Goal: Use online tool/utility: Utilize a website feature to perform a specific function

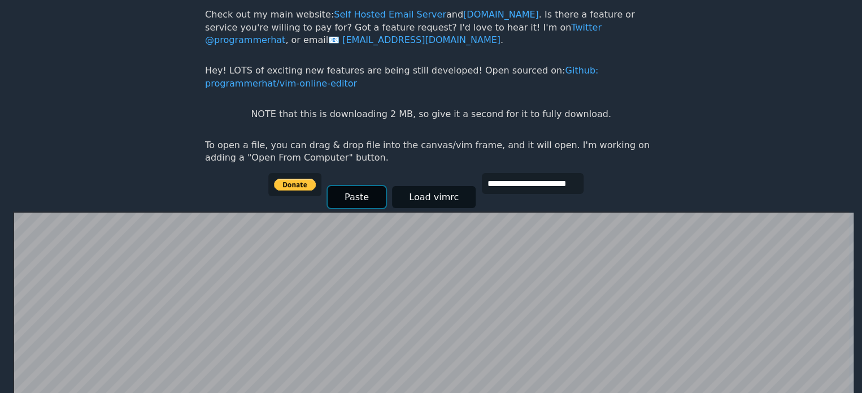
click at [368, 194] on button "Paste" at bounding box center [357, 197] width 58 height 22
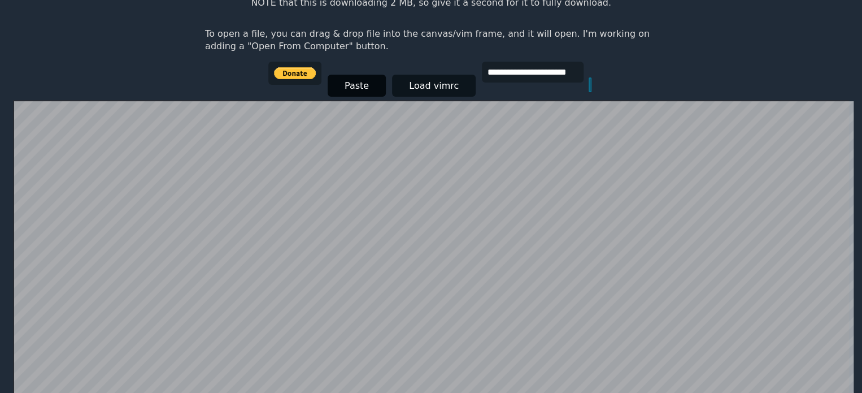
scroll to position [0, 11]
type input "***"
click at [521, 73] on input "**********" at bounding box center [533, 72] width 102 height 21
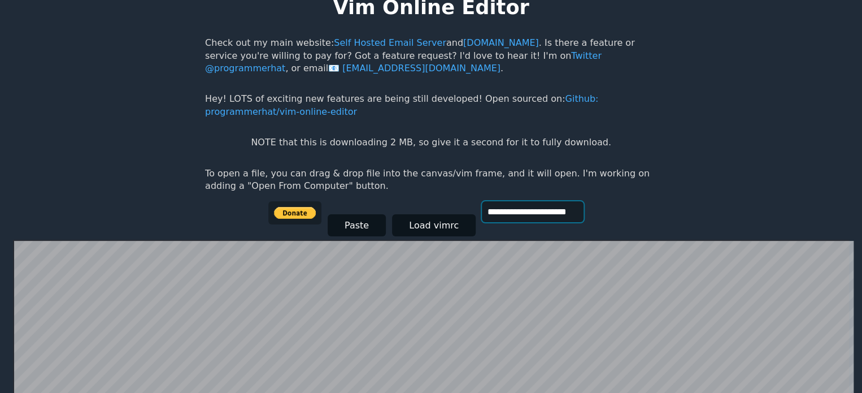
scroll to position [33, 0]
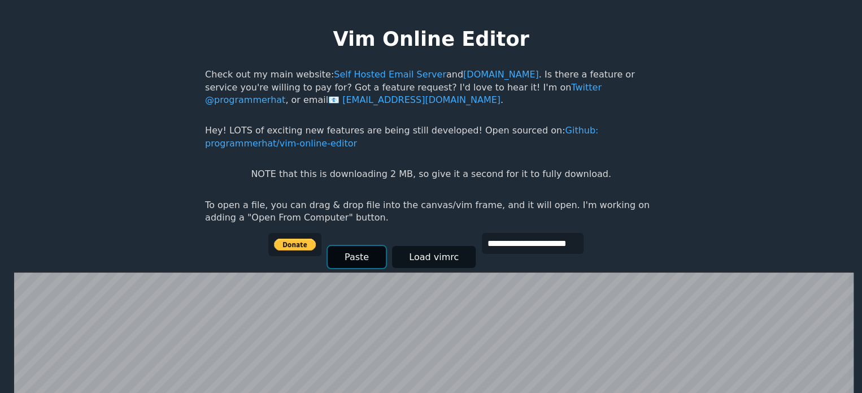
click at [358, 255] on button "Paste" at bounding box center [357, 257] width 58 height 22
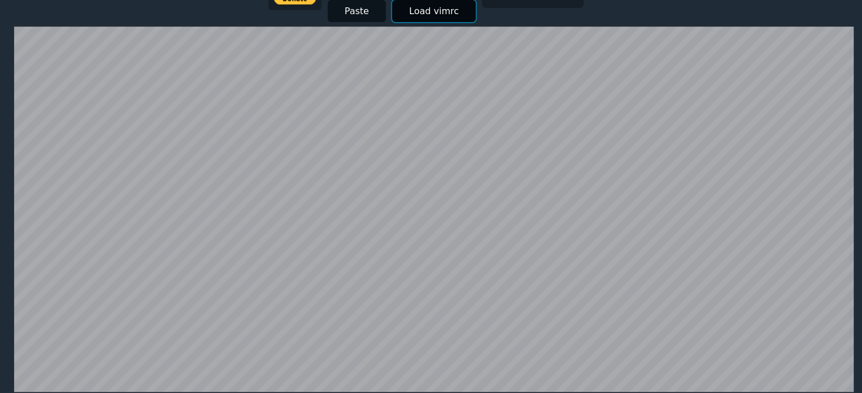
click at [401, 5] on button "Load vimrc" at bounding box center [434, 11] width 84 height 22
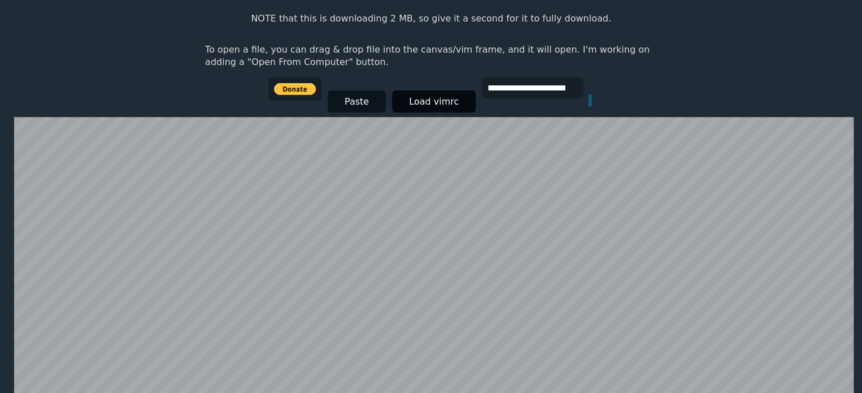
scroll to position [154, 0]
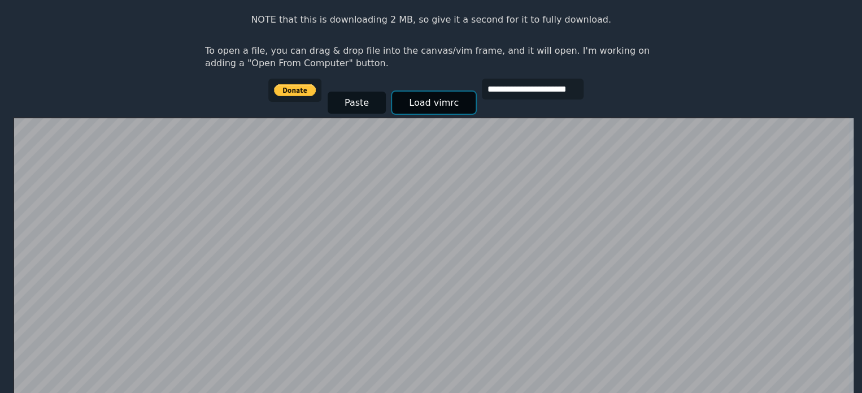
click at [407, 108] on button "Load vimrc" at bounding box center [434, 103] width 84 height 22
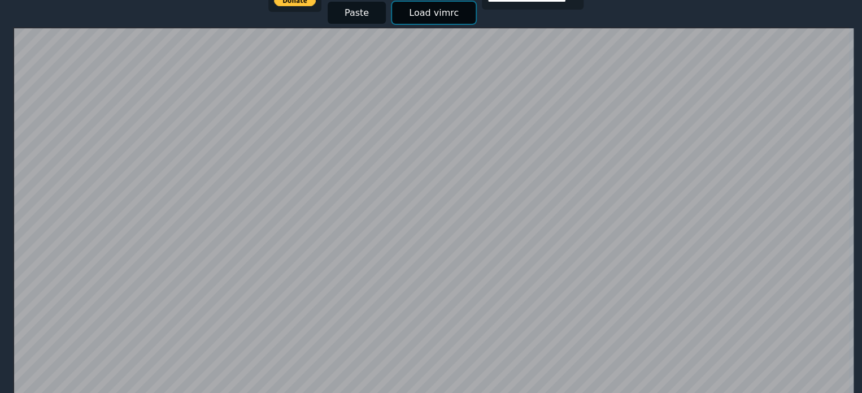
click at [422, 18] on button "Load vimrc" at bounding box center [434, 13] width 84 height 22
click at [423, 11] on button "Load vimrc" at bounding box center [434, 13] width 84 height 22
click at [416, 16] on button "Load vimrc" at bounding box center [434, 13] width 84 height 22
click at [423, 8] on button "Load vimrc" at bounding box center [434, 13] width 84 height 22
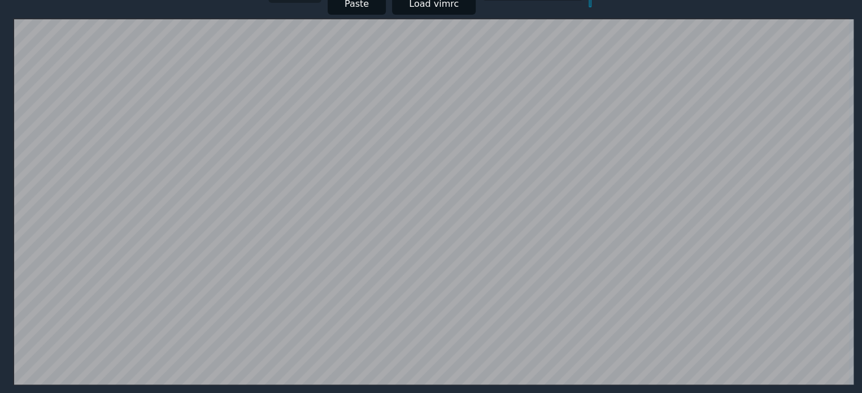
scroll to position [219, 0]
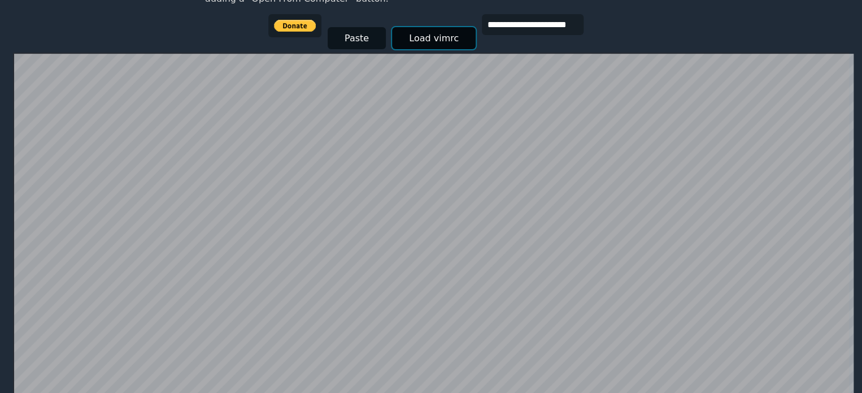
click at [409, 33] on button "Load vimrc" at bounding box center [434, 38] width 84 height 22
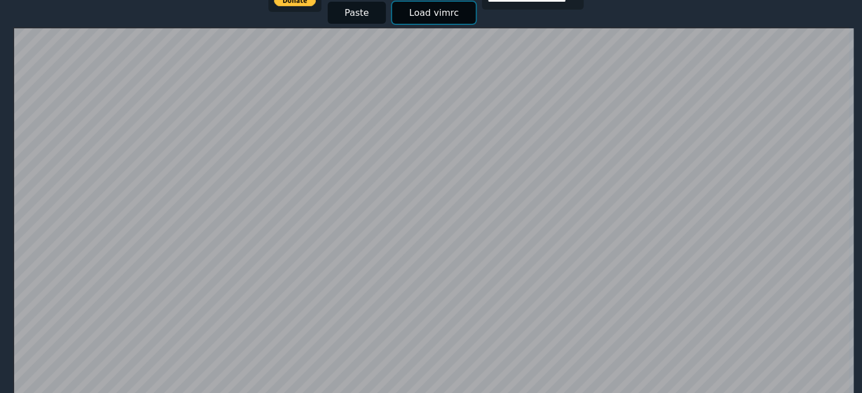
click at [434, 19] on button "Load vimrc" at bounding box center [434, 13] width 84 height 22
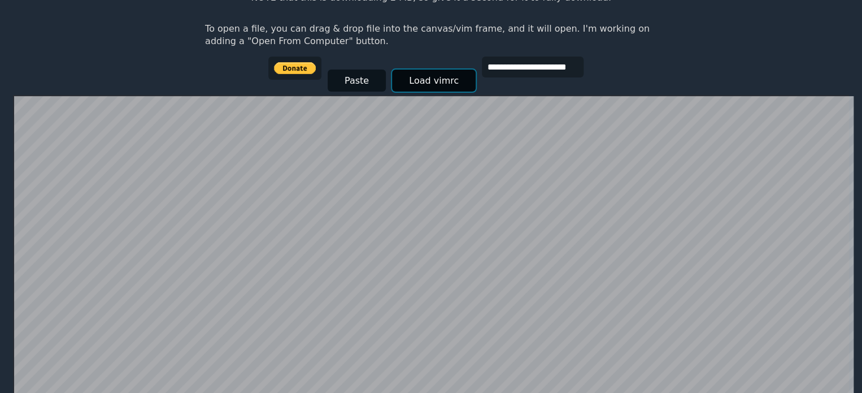
click at [402, 80] on button "Load vimrc" at bounding box center [434, 81] width 84 height 22
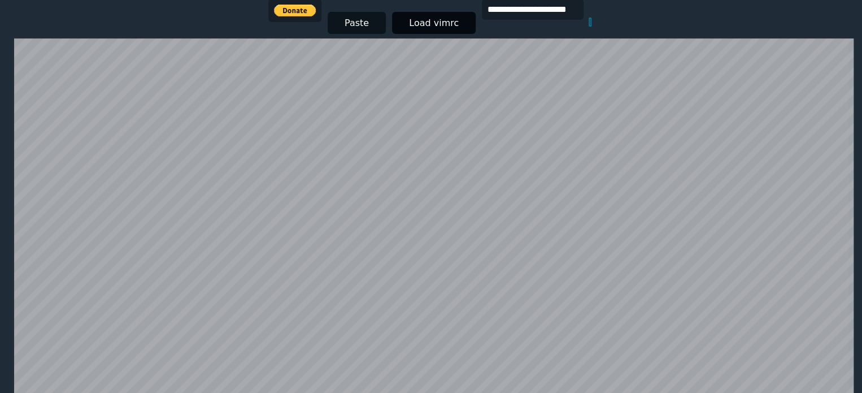
scroll to position [233, 0]
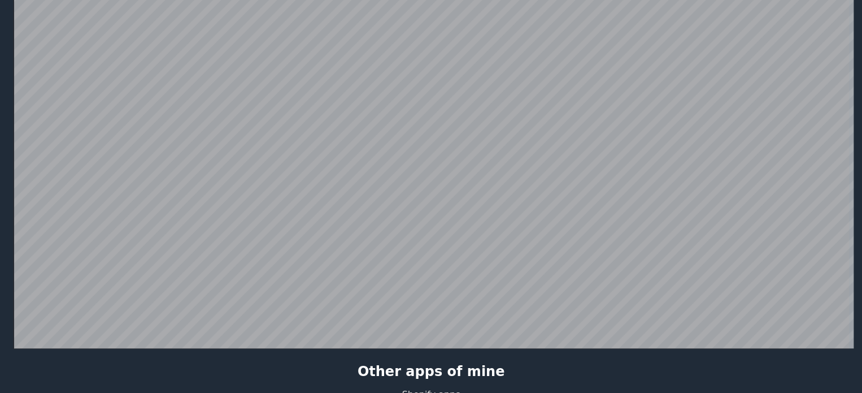
scroll to position [244, 0]
